Goal: Task Accomplishment & Management: Use online tool/utility

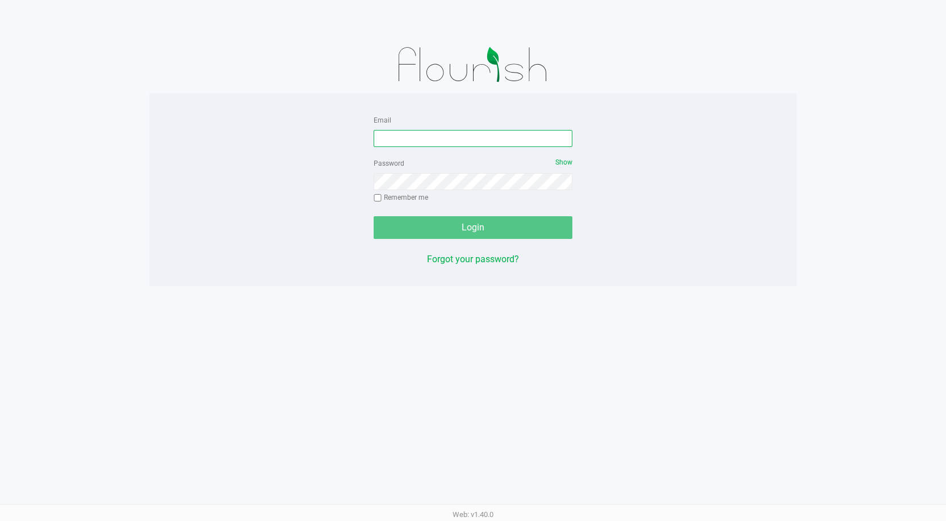
click at [441, 141] on input "Email" at bounding box center [473, 138] width 199 height 17
type input "[EMAIL_ADDRESS][DOMAIN_NAME]"
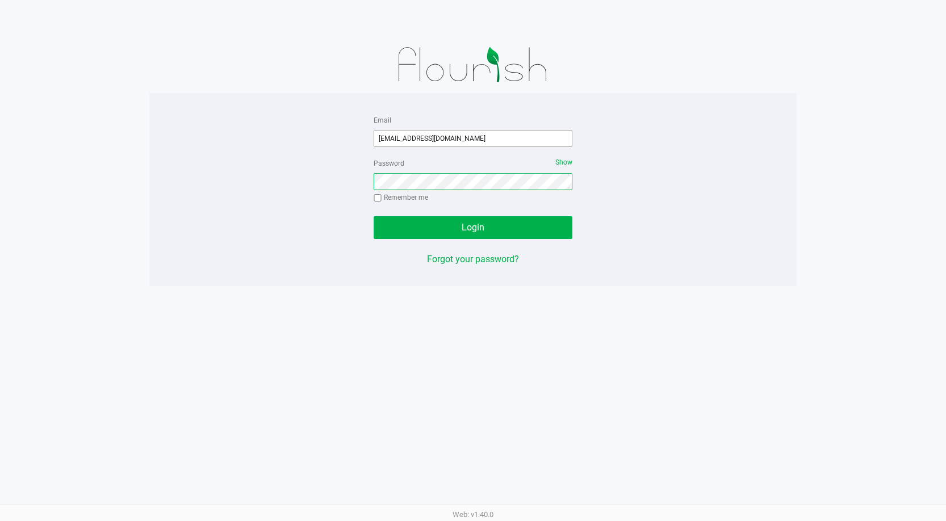
click at [374, 216] on button "Login" at bounding box center [473, 227] width 199 height 23
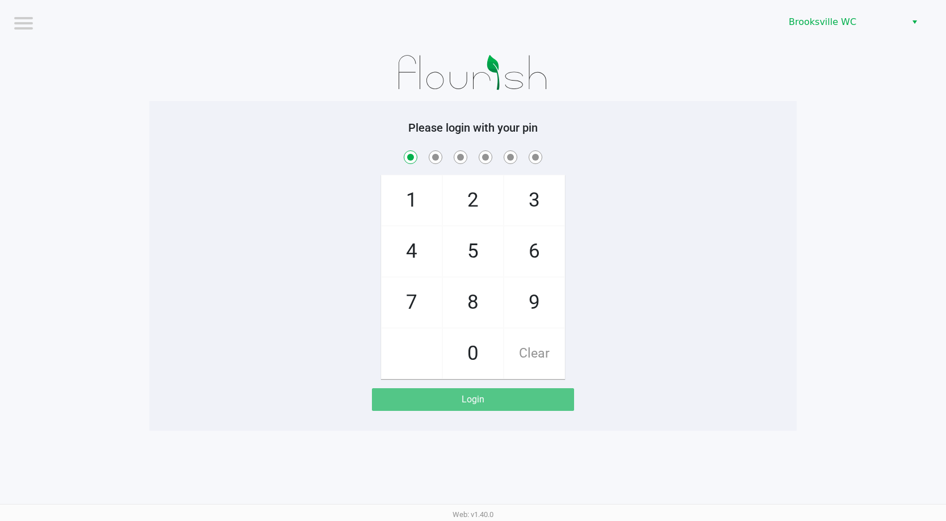
checkbox input "true"
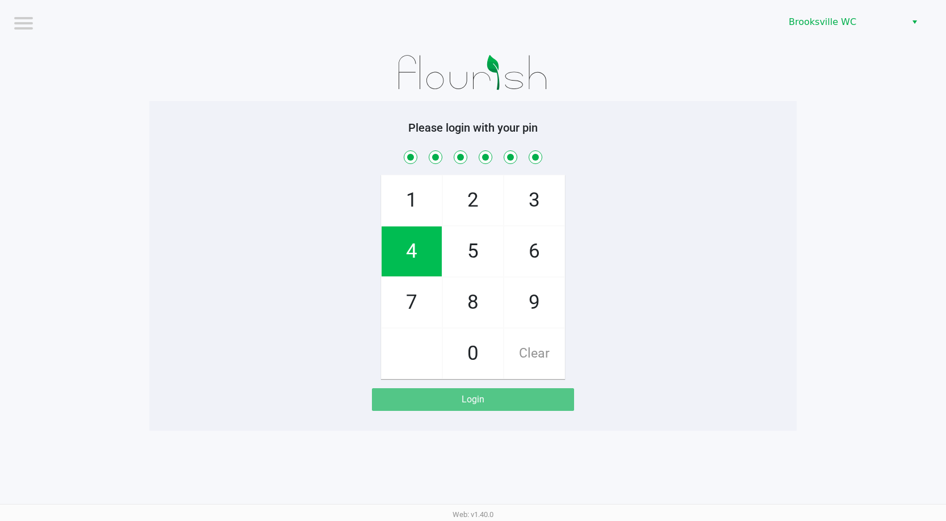
checkbox input "true"
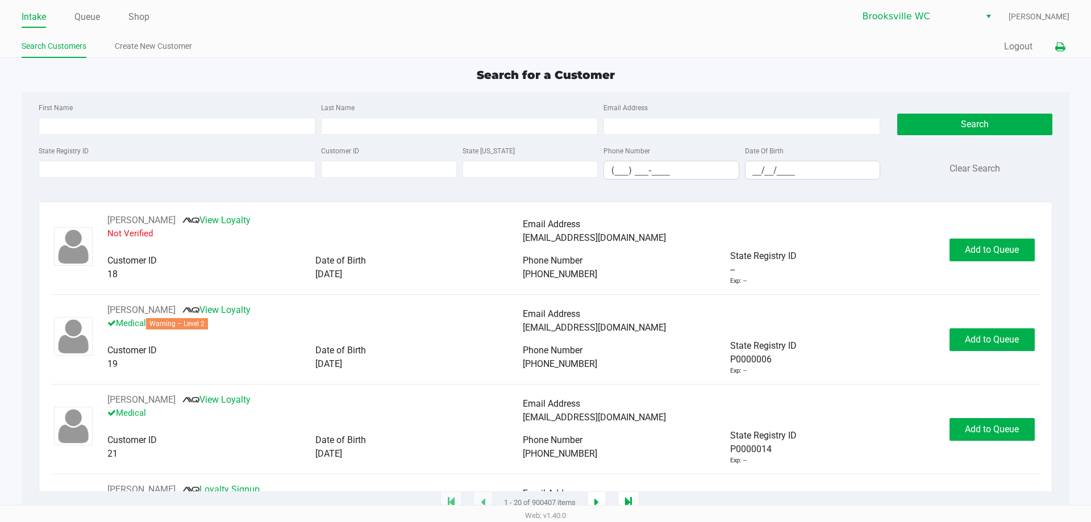
click at [946, 46] on button at bounding box center [1059, 46] width 19 height 21
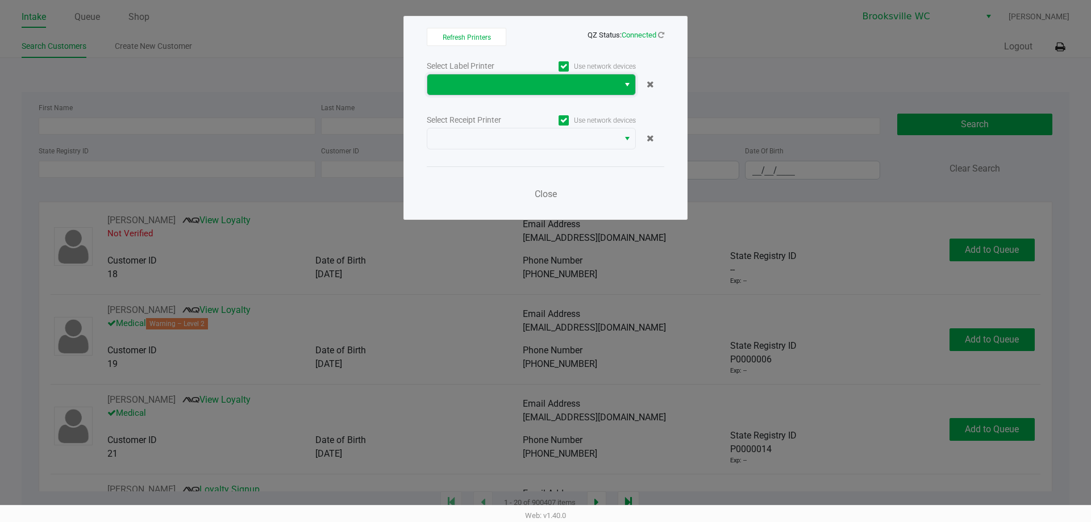
click at [616, 89] on span at bounding box center [522, 84] width 191 height 20
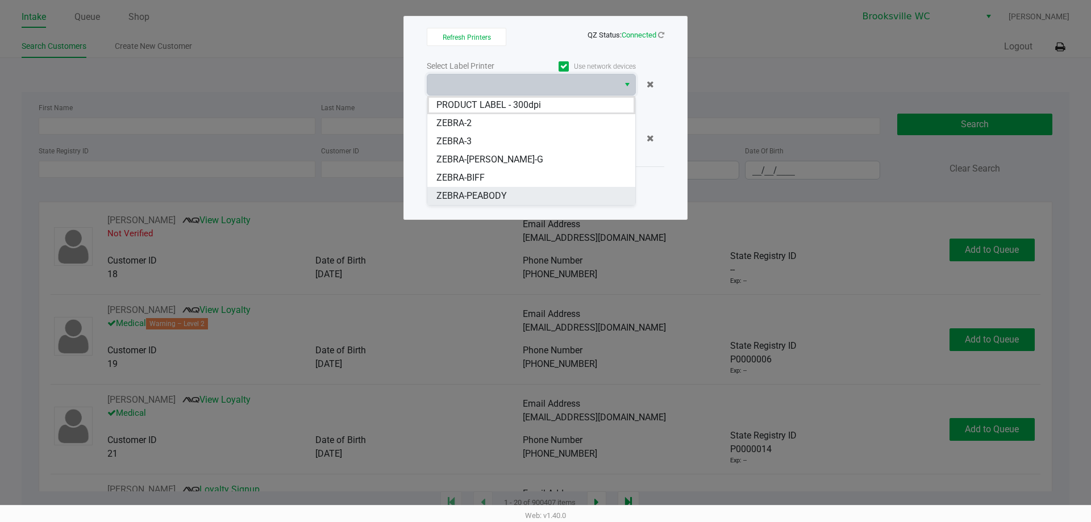
click at [484, 193] on span "ZEBRA-PEABODY" at bounding box center [471, 196] width 70 height 14
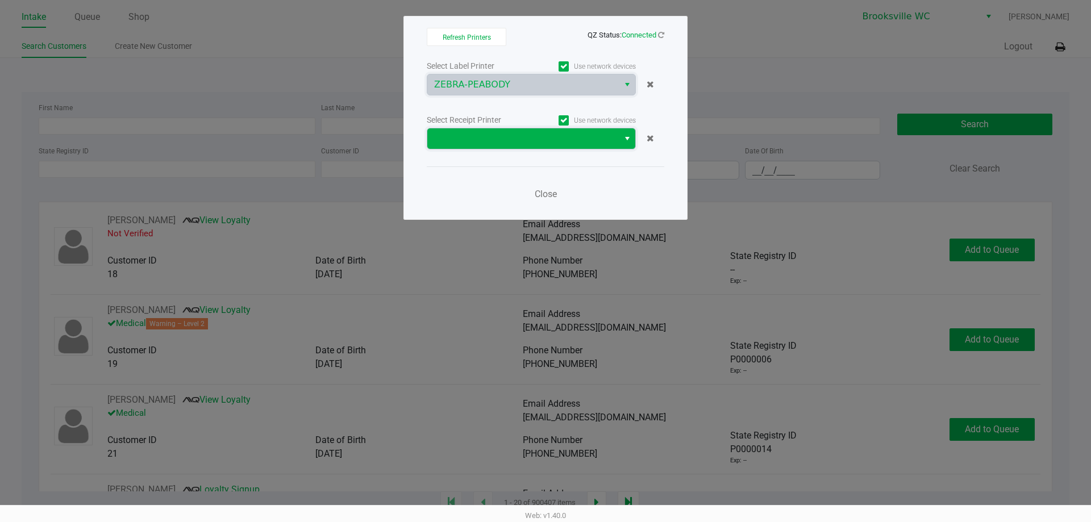
click at [608, 139] on span at bounding box center [523, 139] width 178 height 14
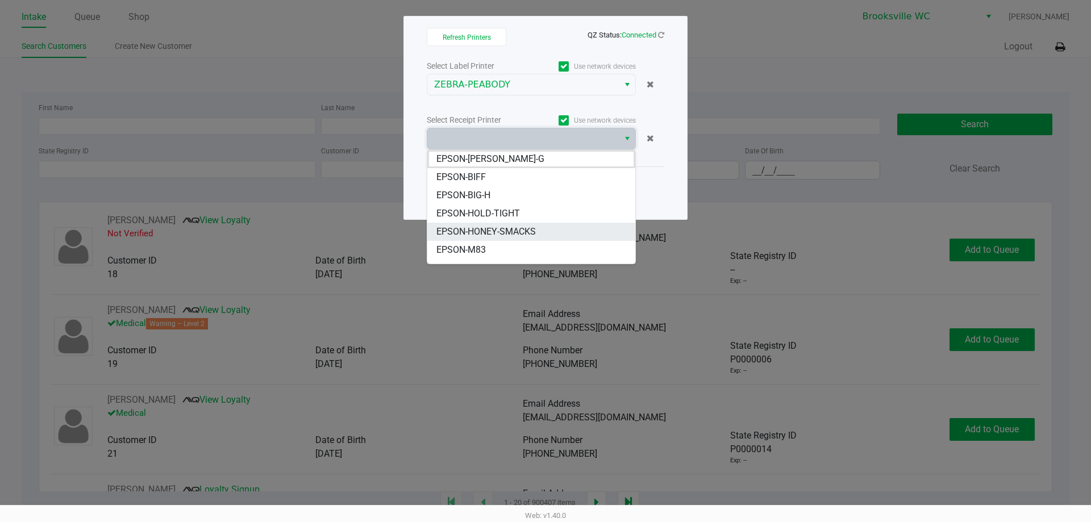
scroll to position [57, 0]
click at [491, 206] on span "EPSON-PEABODY" at bounding box center [472, 211] width 72 height 14
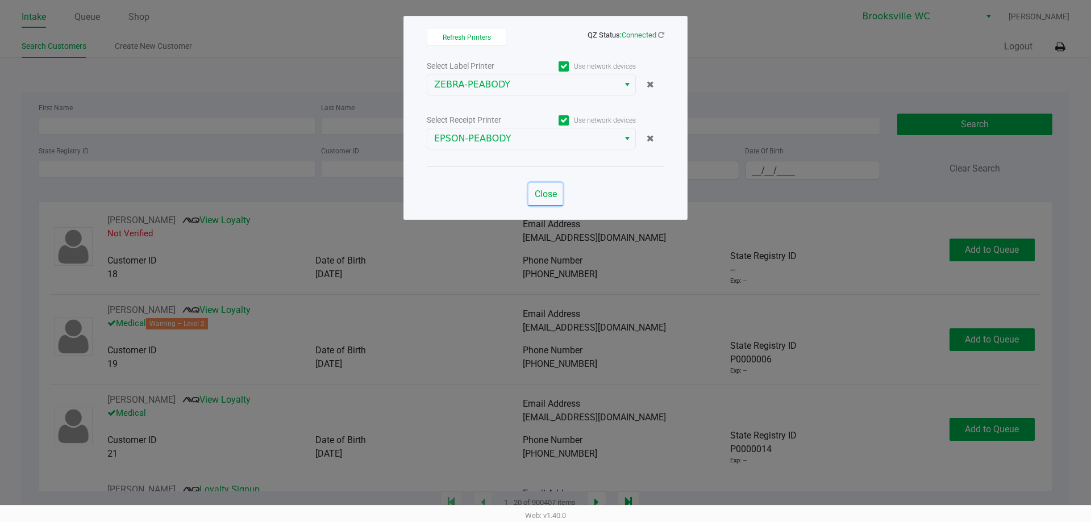
click at [546, 193] on span "Close" at bounding box center [545, 194] width 22 height 11
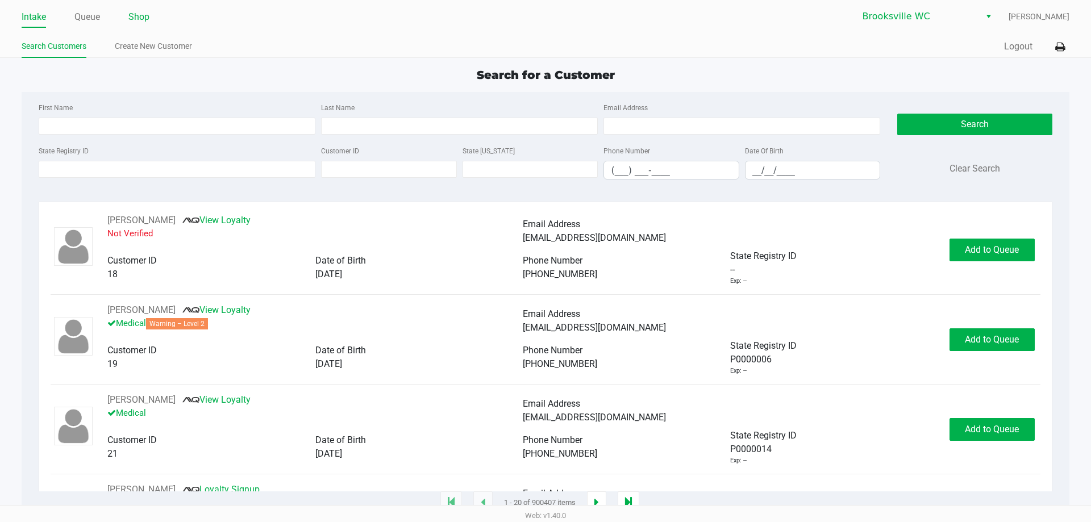
click at [137, 22] on link "Shop" at bounding box center [138, 17] width 21 height 16
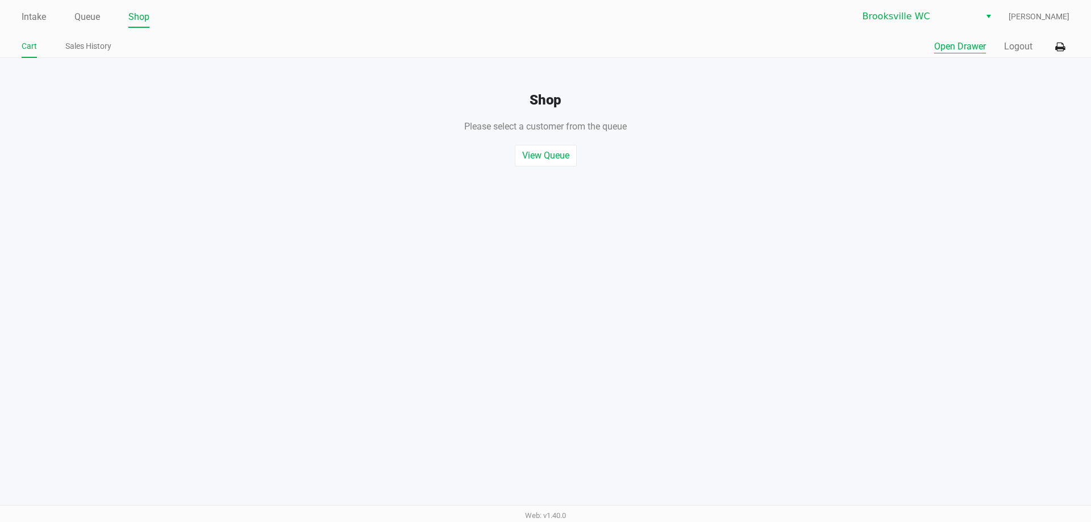
click at [946, 44] on button "Open Drawer" at bounding box center [960, 47] width 52 height 14
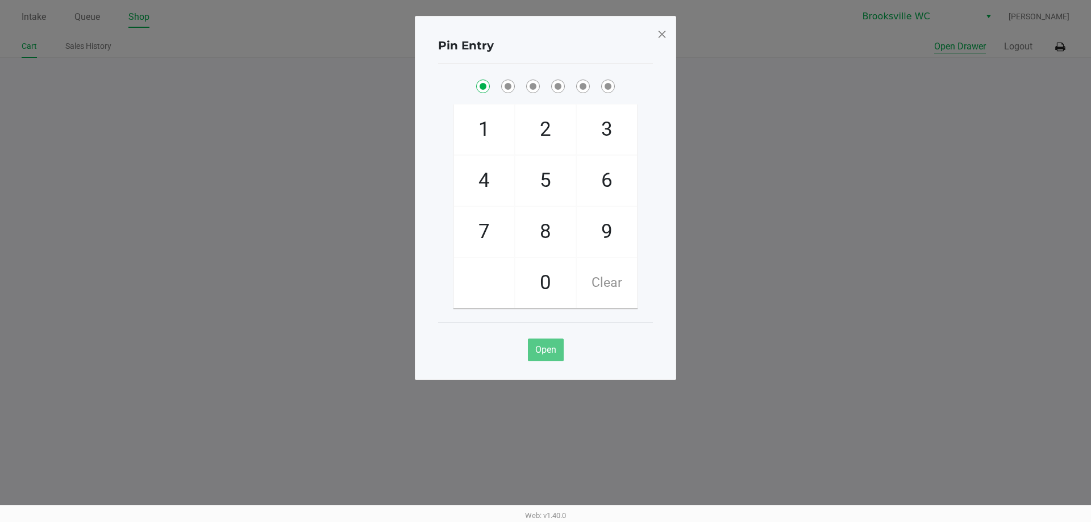
checkbox input "true"
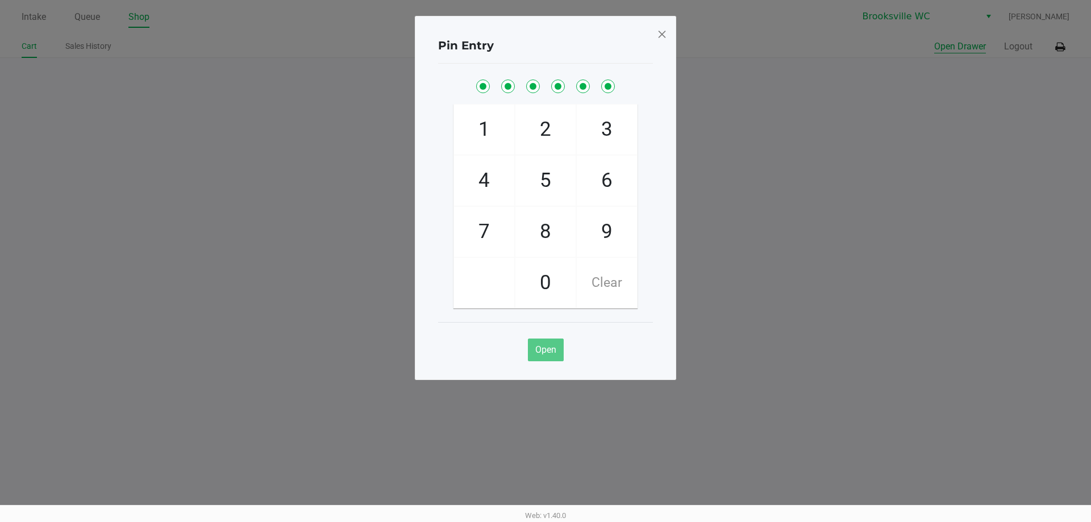
checkbox input "true"
